Goal: Information Seeking & Learning: Learn about a topic

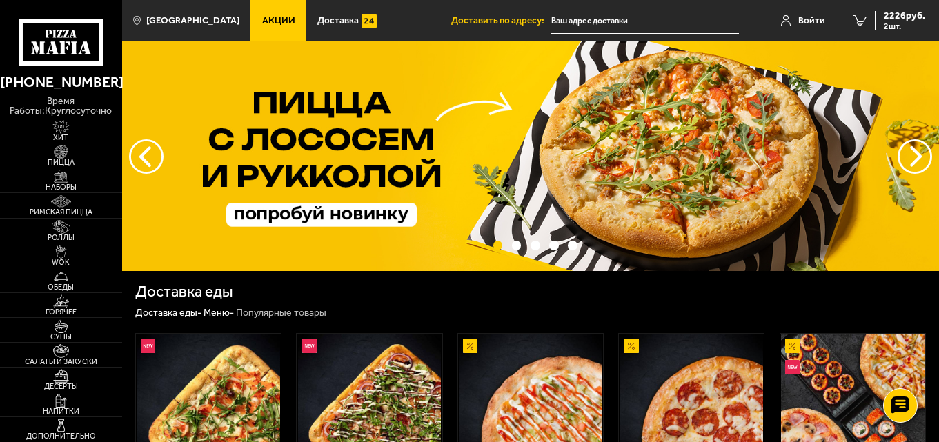
click at [262, 17] on span "Акции" at bounding box center [278, 21] width 33 height 10
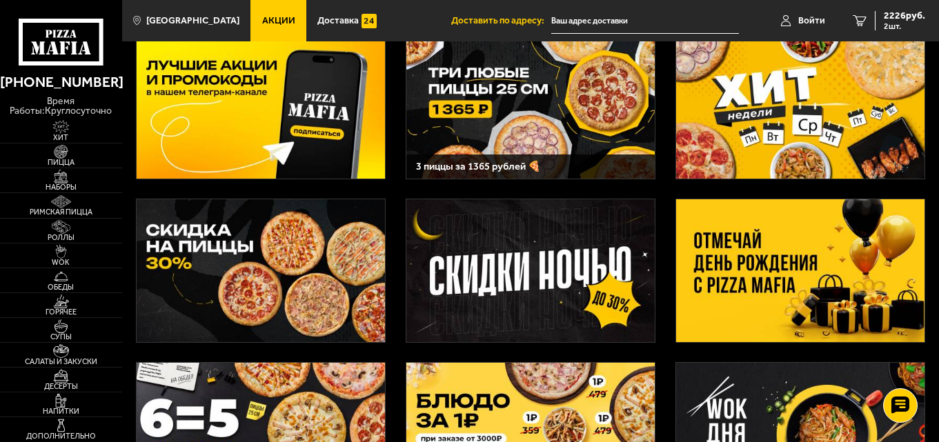
click at [491, 128] on img at bounding box center [530, 107] width 249 height 143
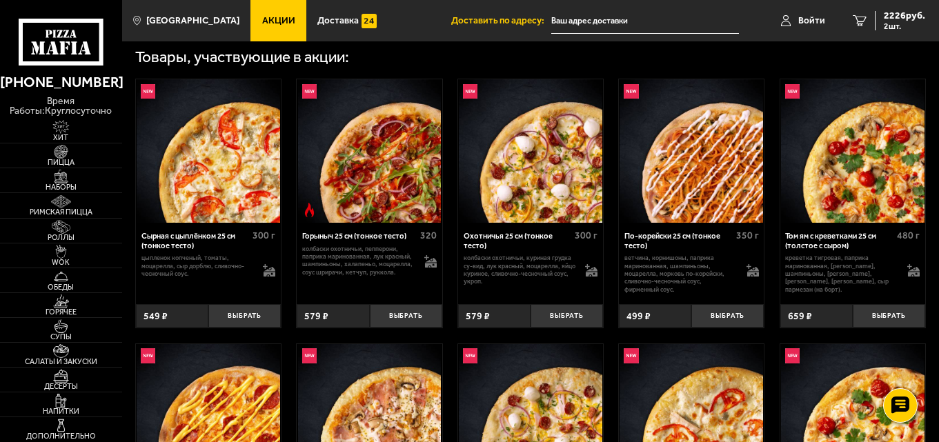
scroll to position [483, 0]
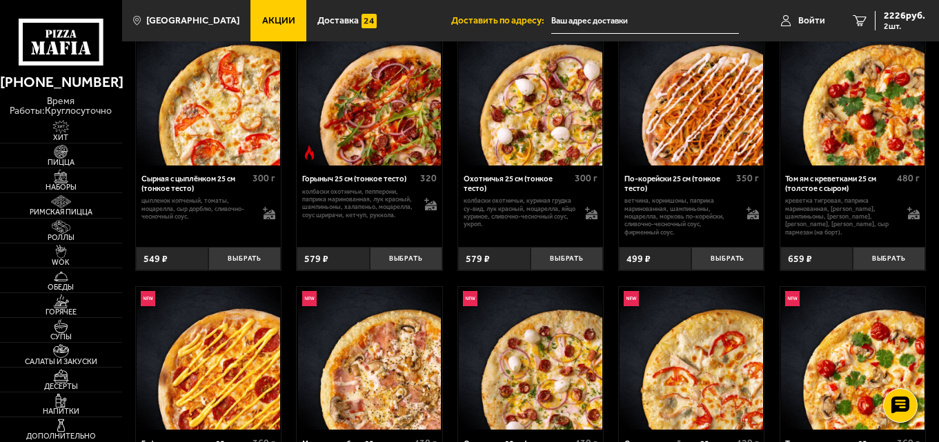
click at [272, 24] on span "Акции" at bounding box center [278, 21] width 33 height 10
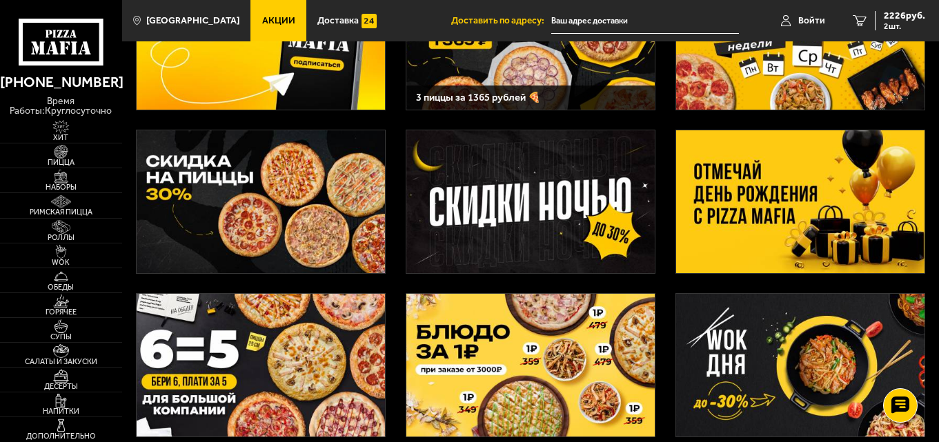
click at [749, 221] on img at bounding box center [800, 201] width 249 height 143
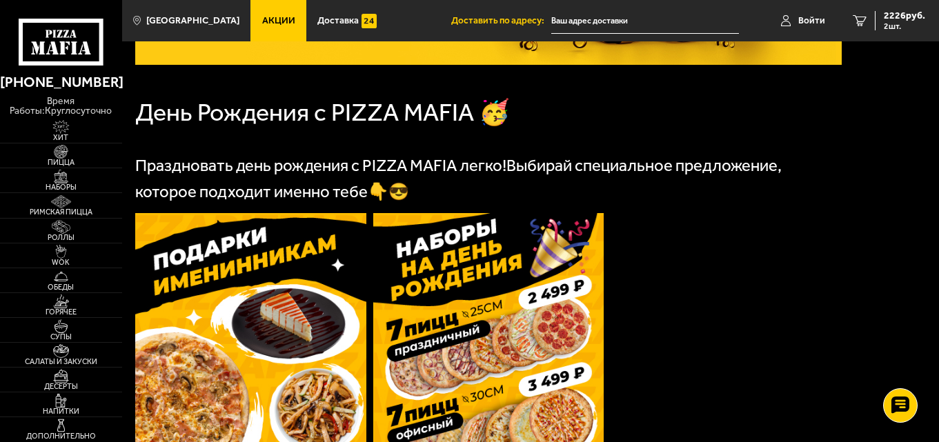
scroll to position [345, 0]
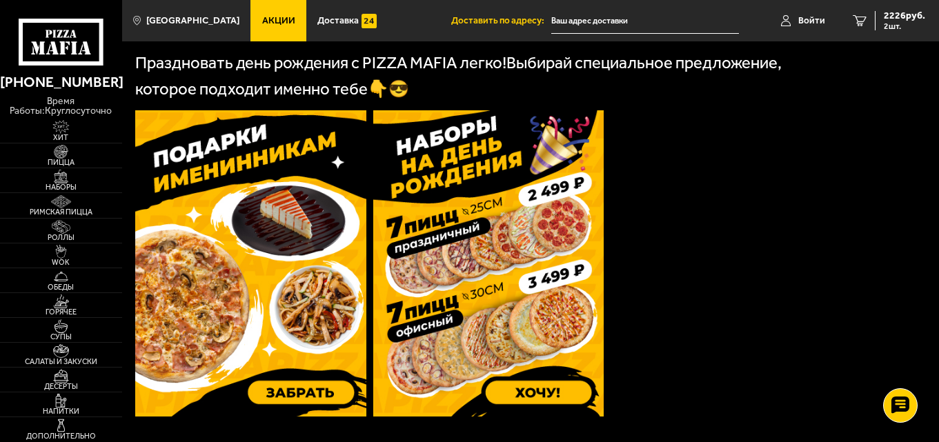
click at [199, 312] on img at bounding box center [250, 263] width 231 height 306
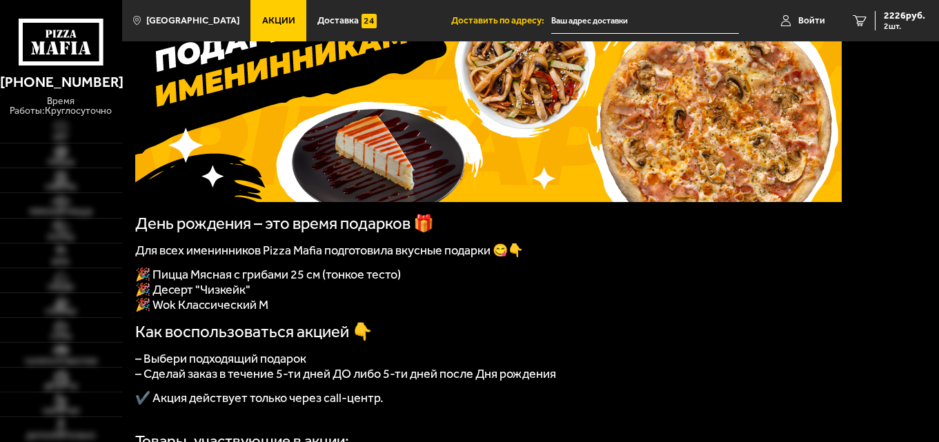
scroll to position [138, 0]
